Goal: Information Seeking & Learning: Learn about a topic

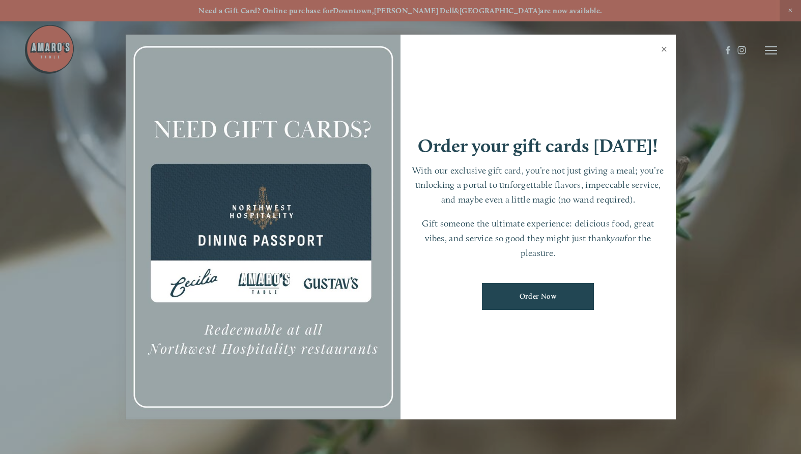
click at [665, 49] on link "Close" at bounding box center [665, 50] width 20 height 29
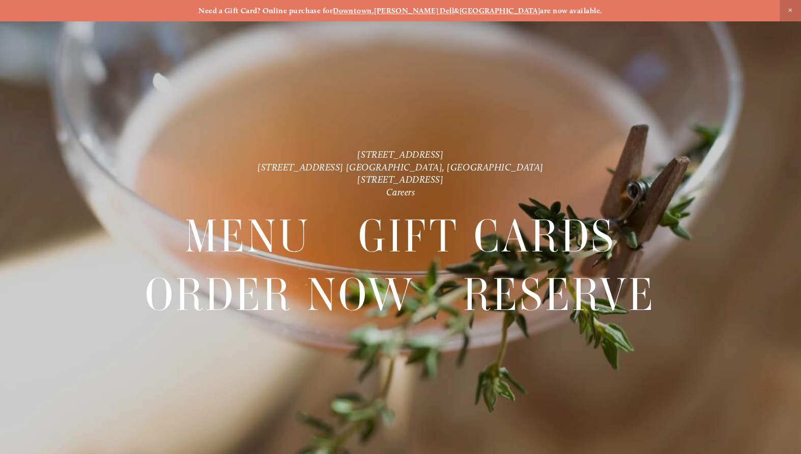
scroll to position [21, 0]
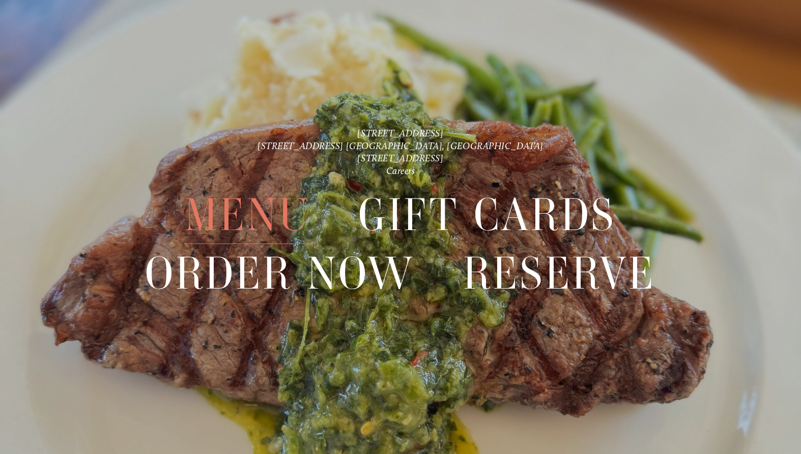
click at [250, 222] on span "Menu" at bounding box center [248, 215] width 126 height 58
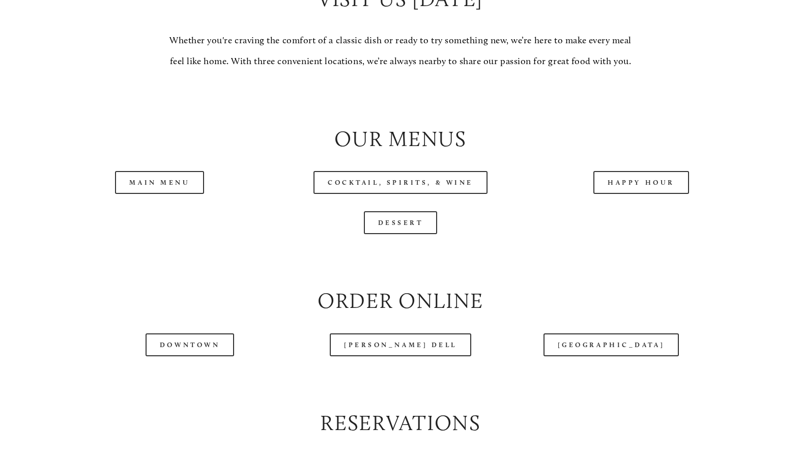
scroll to position [968, 0]
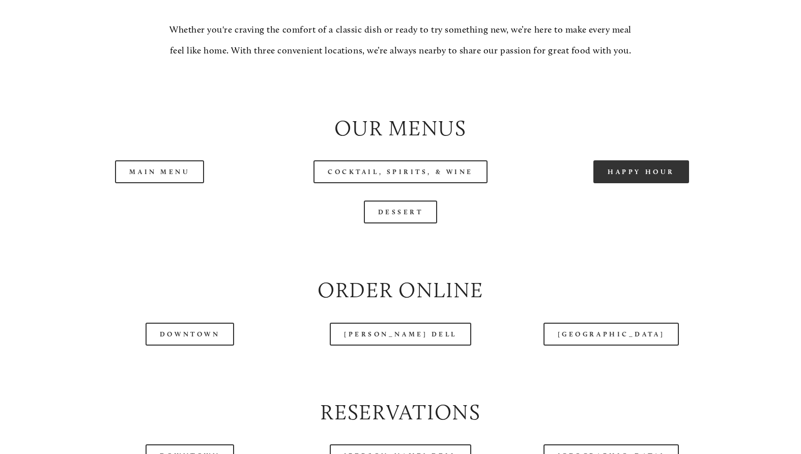
click at [668, 183] on link "Happy Hour" at bounding box center [642, 171] width 96 height 23
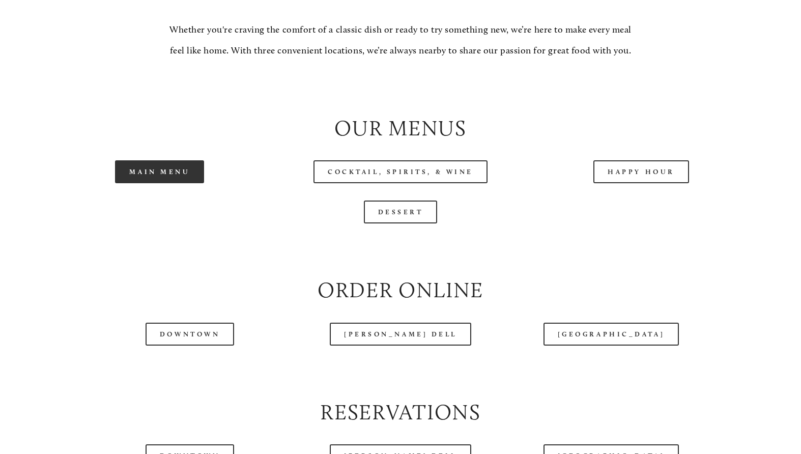
click at [182, 183] on link "Main Menu" at bounding box center [159, 171] width 89 height 23
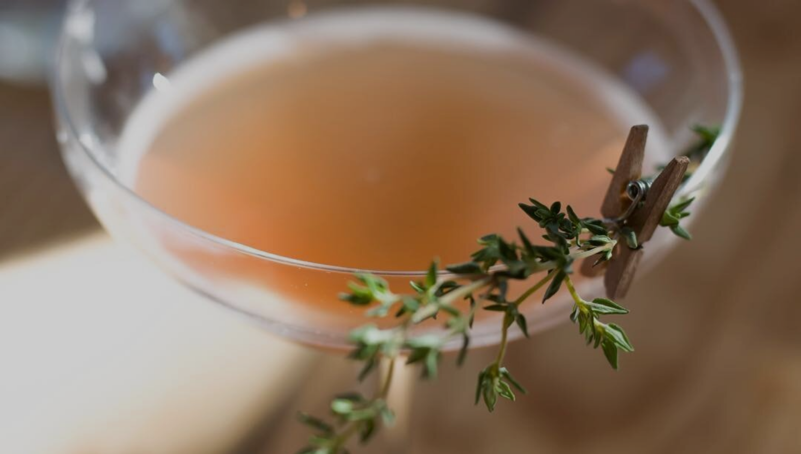
scroll to position [21, 0]
